Goal: Information Seeking & Learning: Learn about a topic

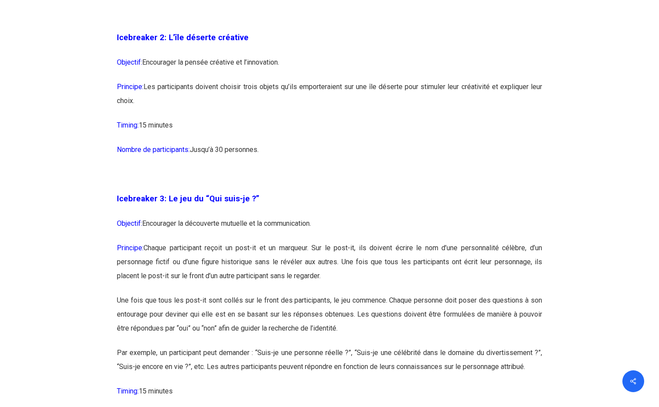
scroll to position [960, 0]
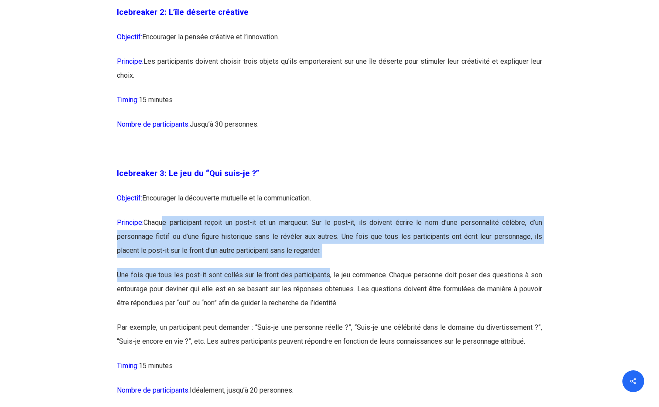
drag, startPoint x: 171, startPoint y: 222, endPoint x: 329, endPoint y: 269, distance: 164.3
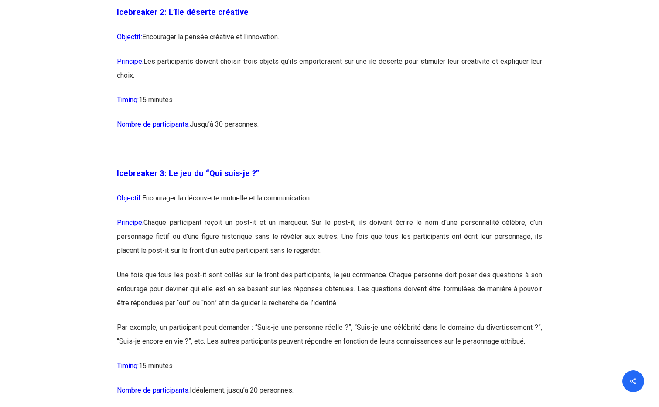
drag, startPoint x: 329, startPoint y: 269, endPoint x: 268, endPoint y: 305, distance: 70.4
click at [268, 305] on p "Une fois que tous les post-it sont collés sur le front des participants, le jeu…" at bounding box center [329, 294] width 425 height 52
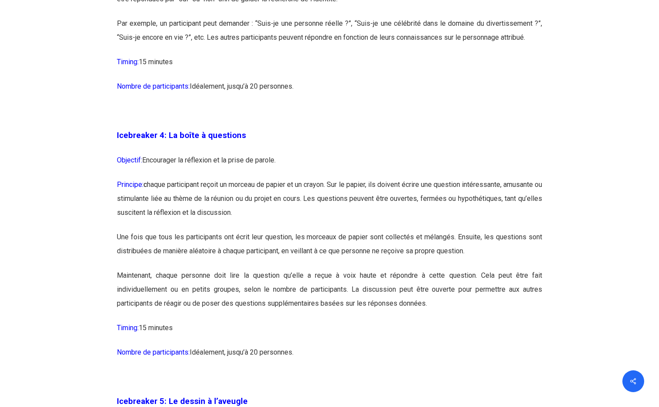
scroll to position [1266, 0]
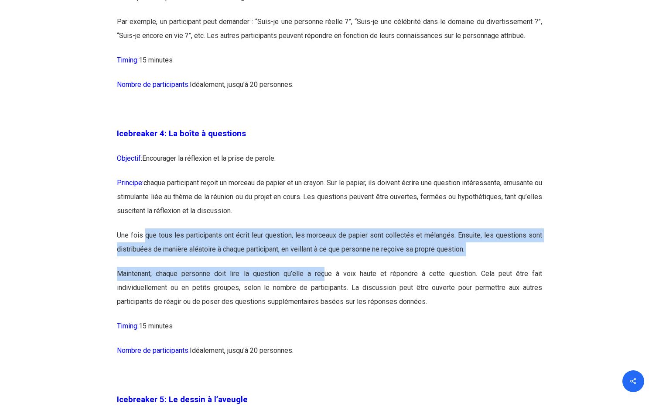
drag, startPoint x: 203, startPoint y: 238, endPoint x: 325, endPoint y: 275, distance: 127.4
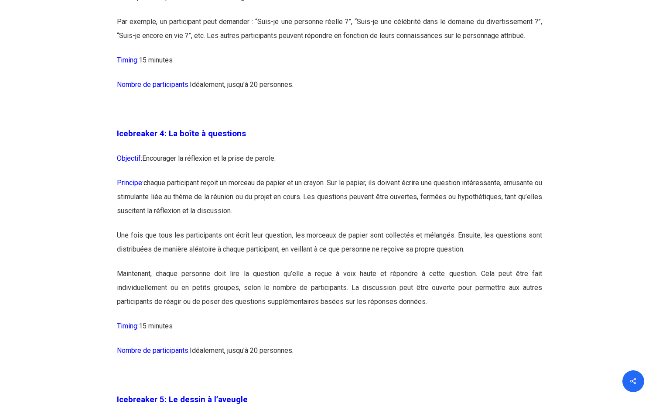
drag, startPoint x: 325, startPoint y: 275, endPoint x: 287, endPoint y: 298, distance: 43.6
click at [287, 298] on p "Maintenant, chaque personne doit lire la question qu’elle a reçue à voix haute …" at bounding box center [329, 293] width 425 height 52
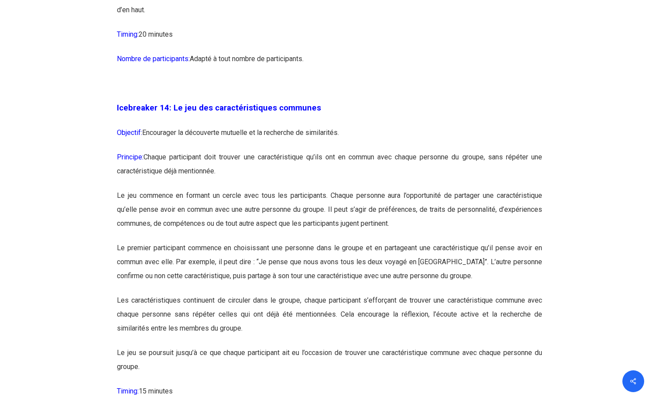
scroll to position [4102, 0]
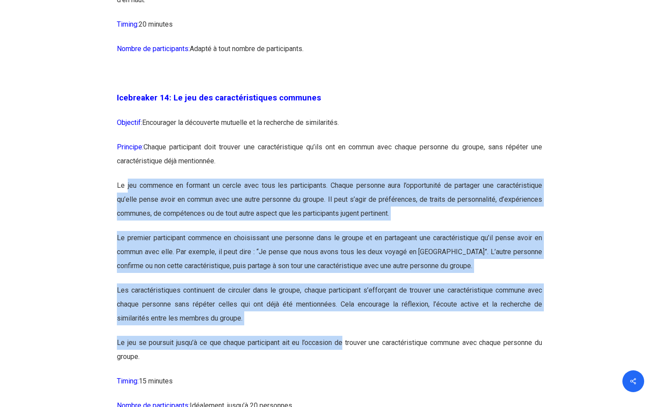
drag, startPoint x: 126, startPoint y: 214, endPoint x: 341, endPoint y: 372, distance: 266.9
drag, startPoint x: 341, startPoint y: 372, endPoint x: 230, endPoint y: 305, distance: 129.2
click at [230, 283] on p "Le premier participant commence en choisissant une personne dans le groupe et e…" at bounding box center [329, 257] width 425 height 52
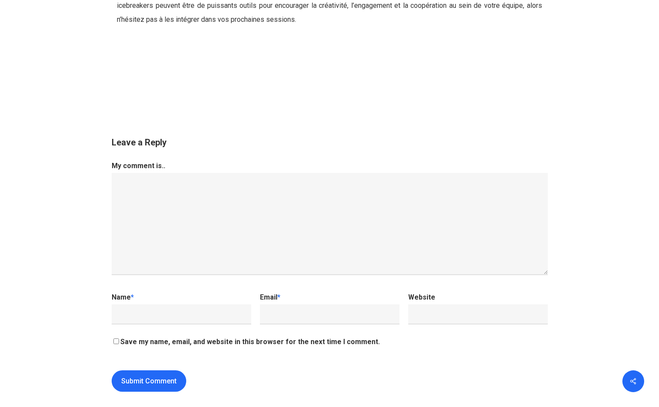
scroll to position [9033, 0]
